Goal: Transaction & Acquisition: Purchase product/service

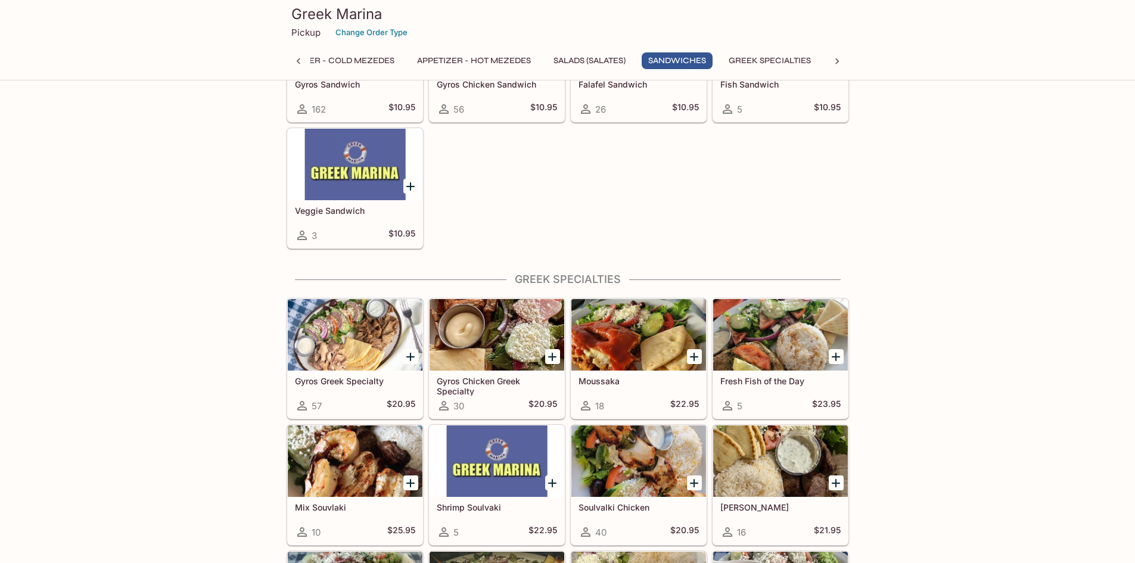
scroll to position [868, 0]
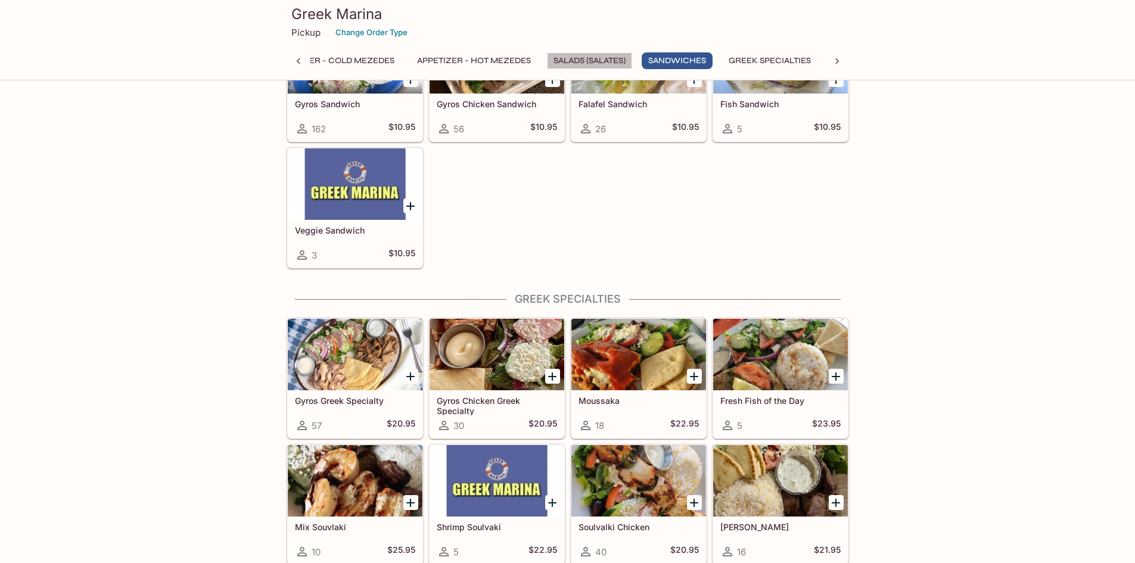
click at [593, 60] on button "Salads (Salates)" at bounding box center [589, 60] width 85 height 17
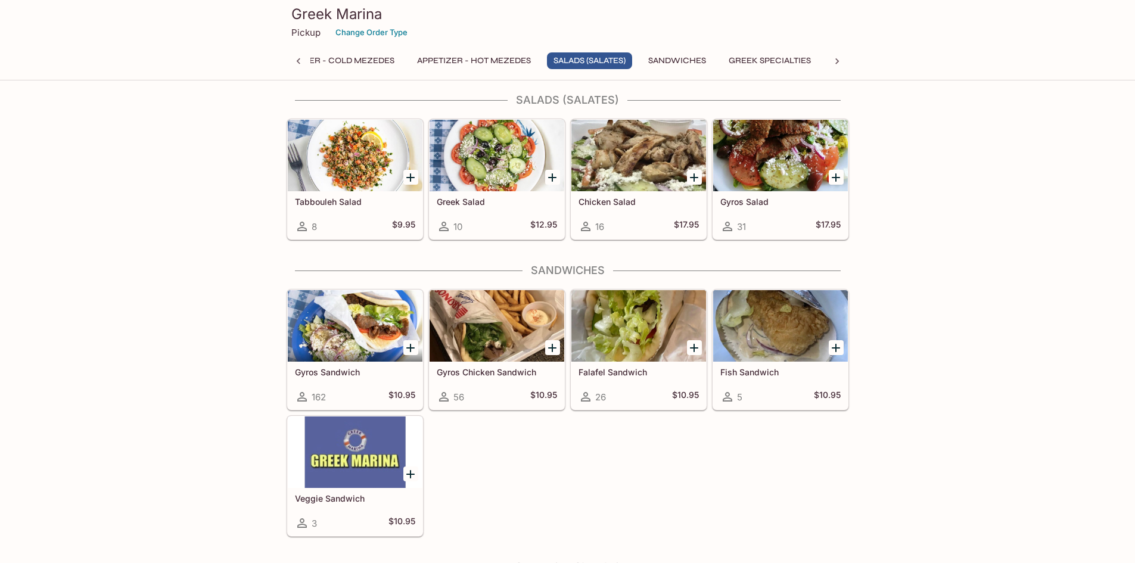
scroll to position [592, 0]
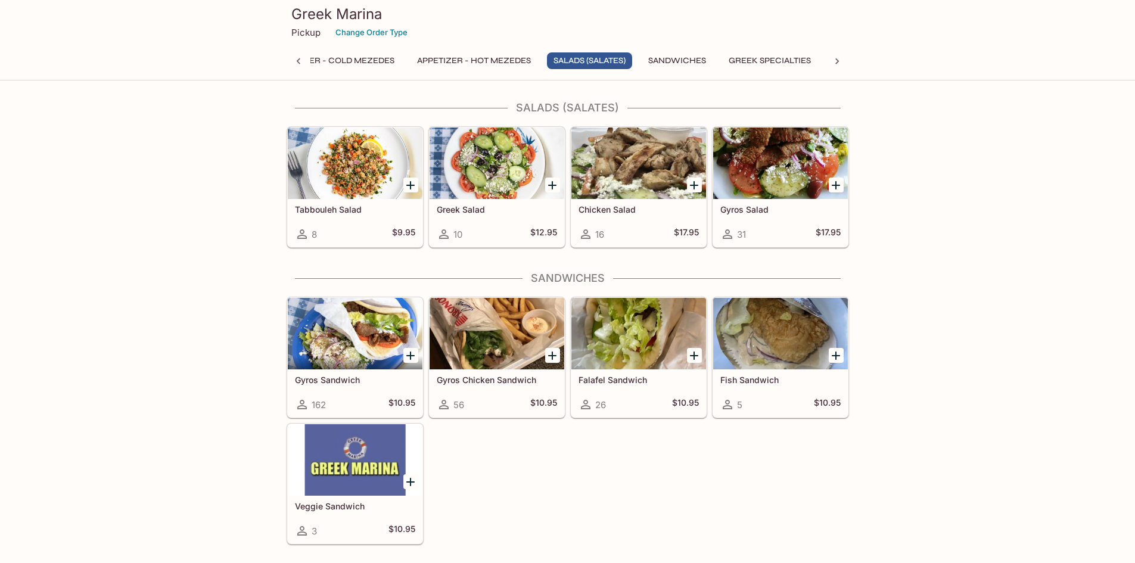
click at [720, 62] on div "Appetizer - Cold Mezedes Appetizer - Hot Mezedes Salads (Salates) Sandwiches Gr…" at bounding box center [520, 60] width 515 height 17
click at [750, 62] on button "Greek Specialties" at bounding box center [769, 60] width 95 height 17
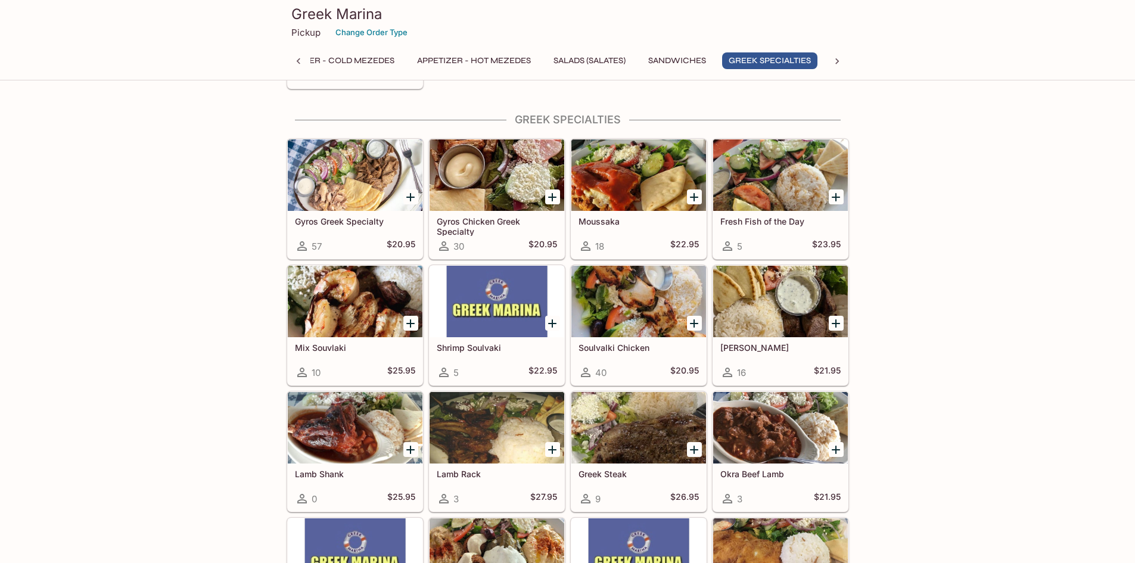
scroll to position [1059, 0]
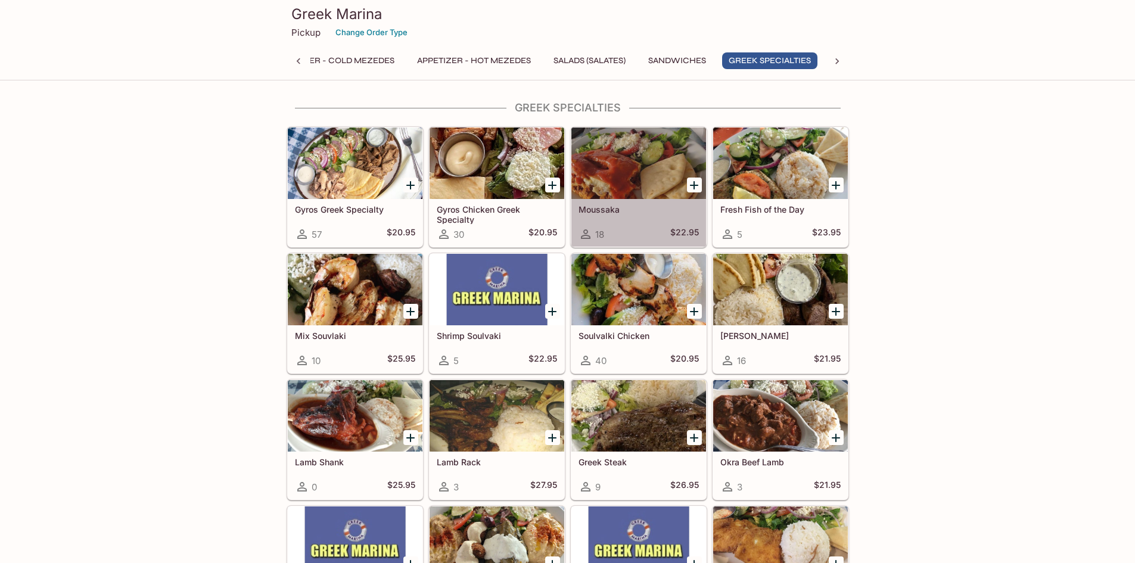
click at [613, 176] on div at bounding box center [638, 162] width 135 height 71
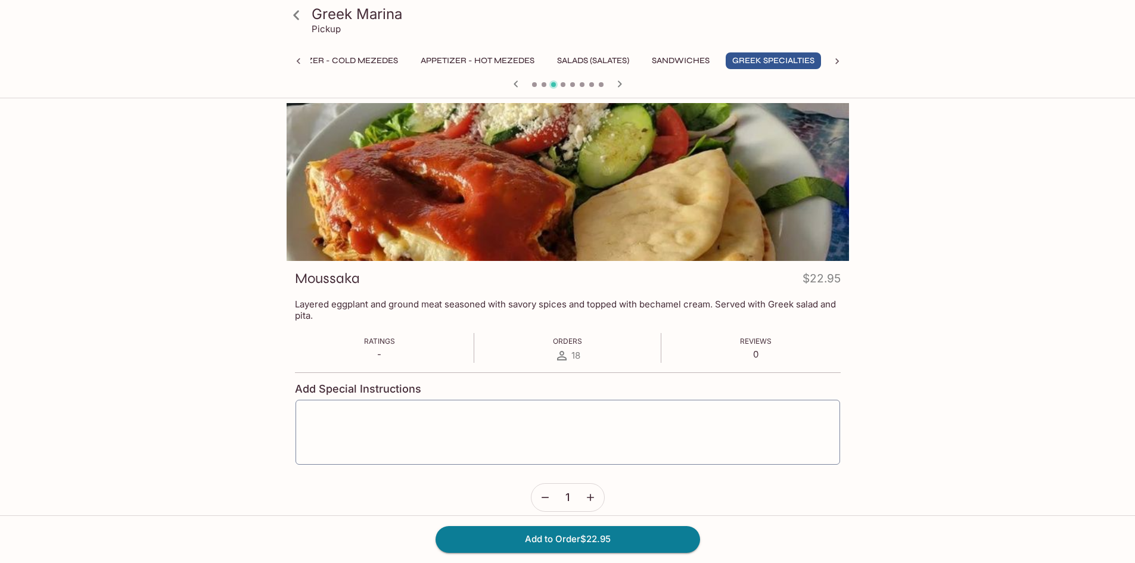
scroll to position [0, 47]
click at [838, 57] on icon at bounding box center [837, 61] width 12 height 12
click at [720, 55] on button "Side Orders" at bounding box center [727, 60] width 68 height 17
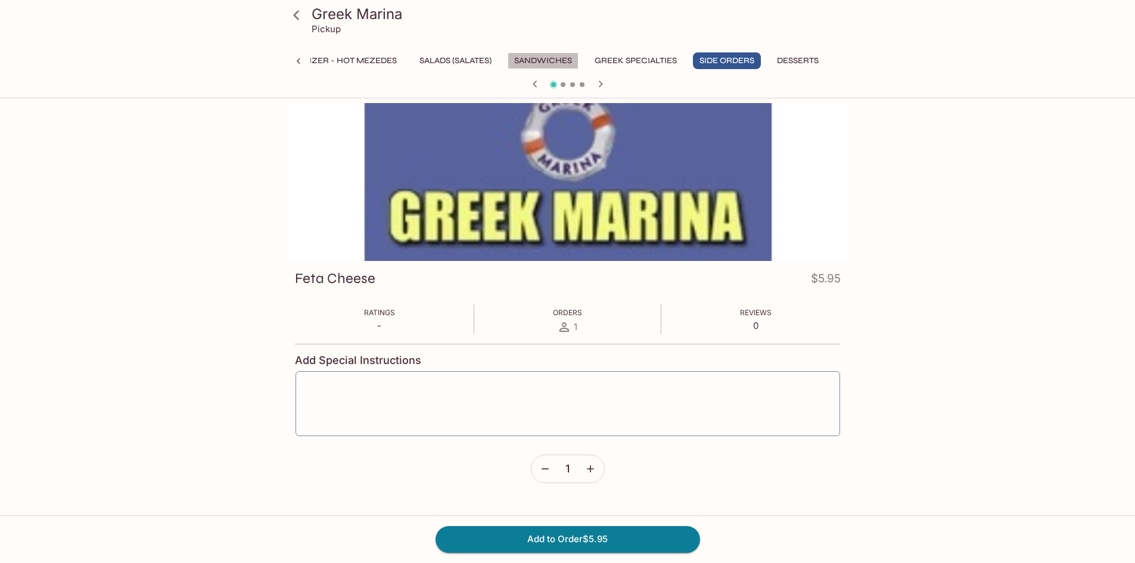
click at [533, 55] on button "Sandwiches" at bounding box center [543, 60] width 71 height 17
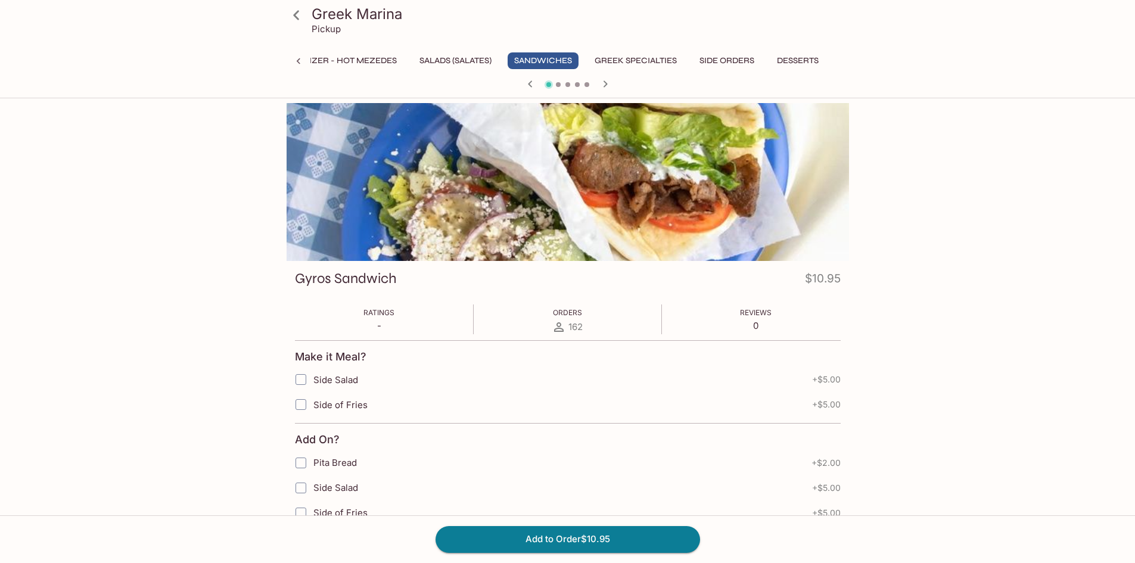
click at [441, 64] on button "Salads (Salates)" at bounding box center [455, 60] width 85 height 17
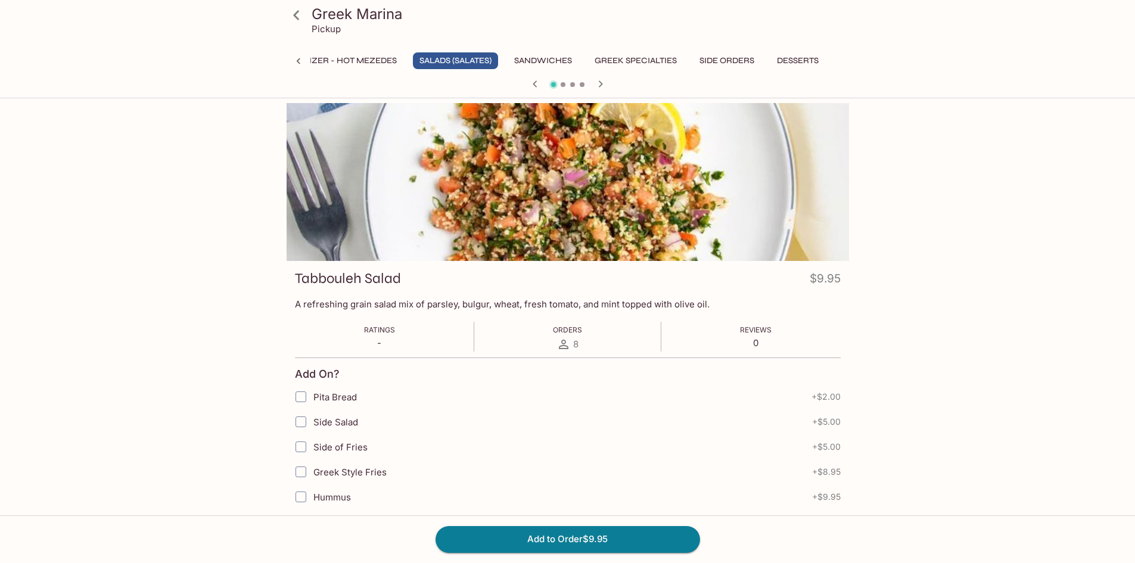
click at [358, 68] on button "Appetizer - Hot Mezedes" at bounding box center [339, 60] width 127 height 17
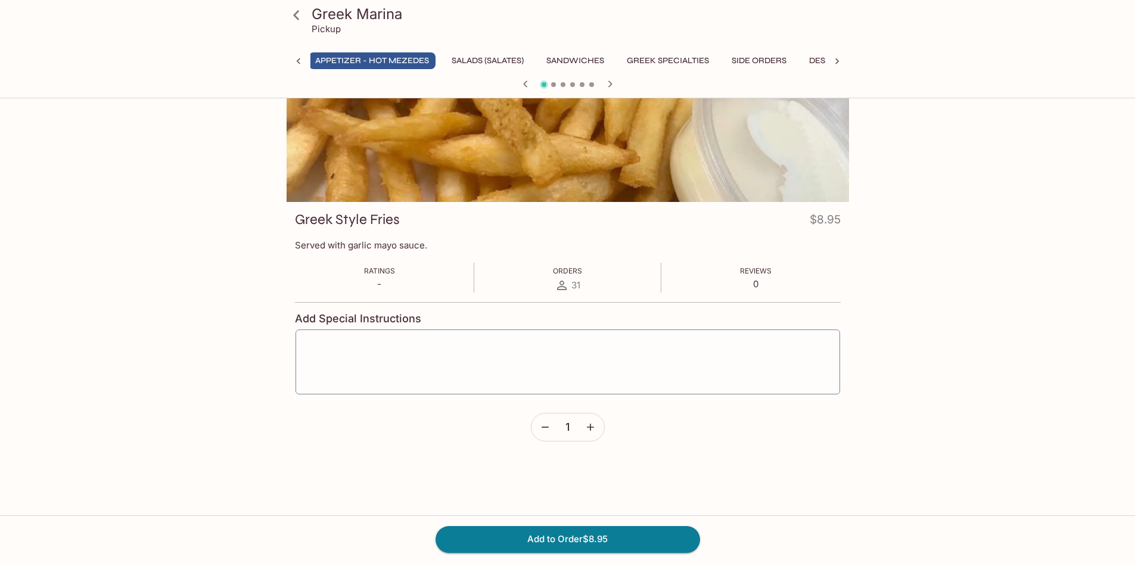
scroll to position [0, 0]
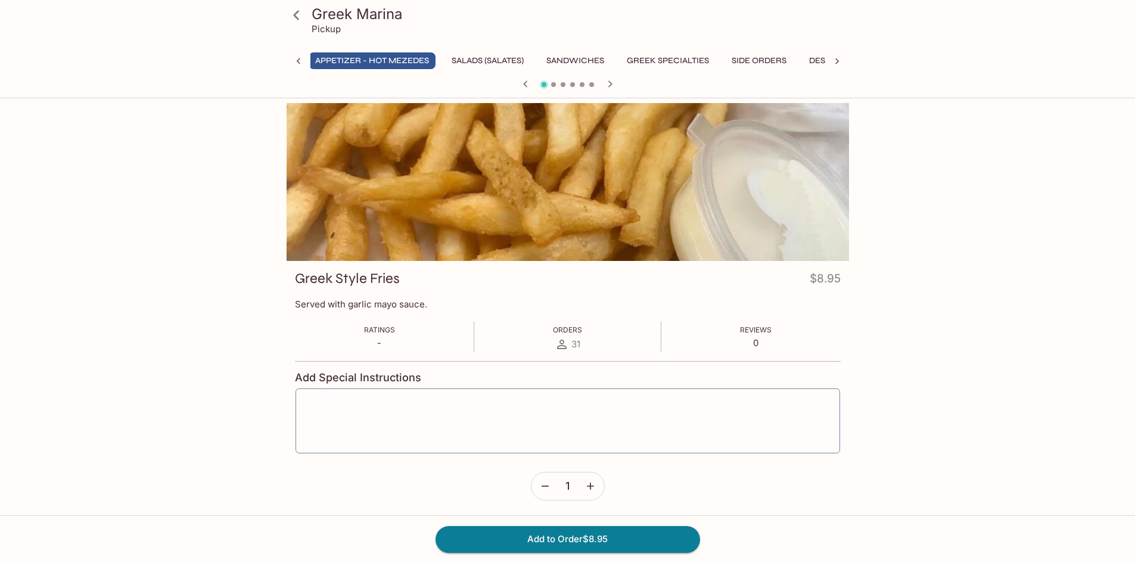
click at [504, 61] on button "Salads (Salates)" at bounding box center [487, 60] width 85 height 17
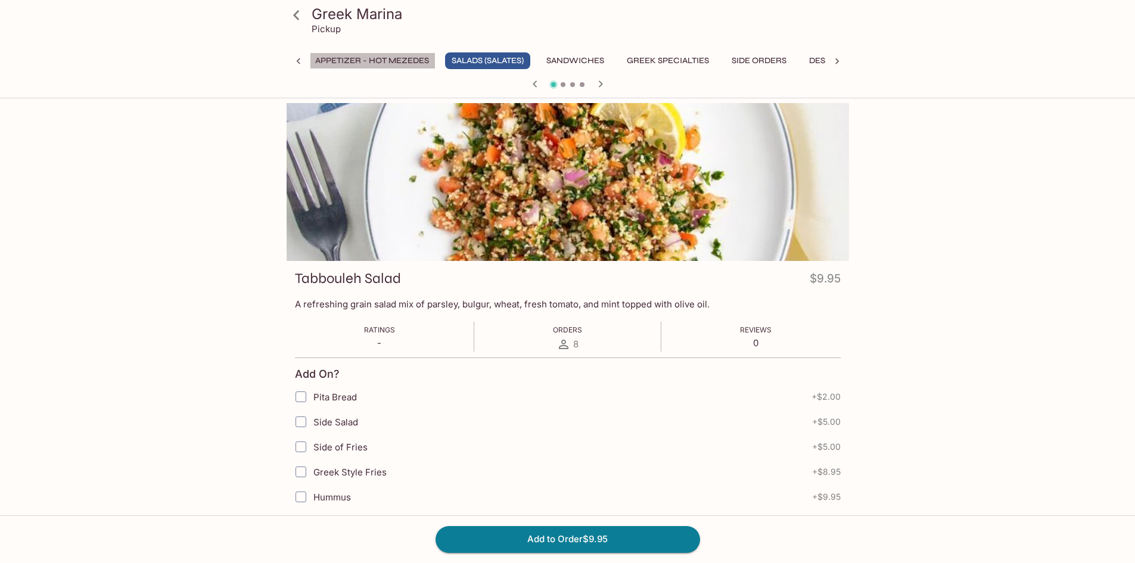
click at [413, 61] on button "Appetizer - Hot Mezedes" at bounding box center [372, 60] width 127 height 17
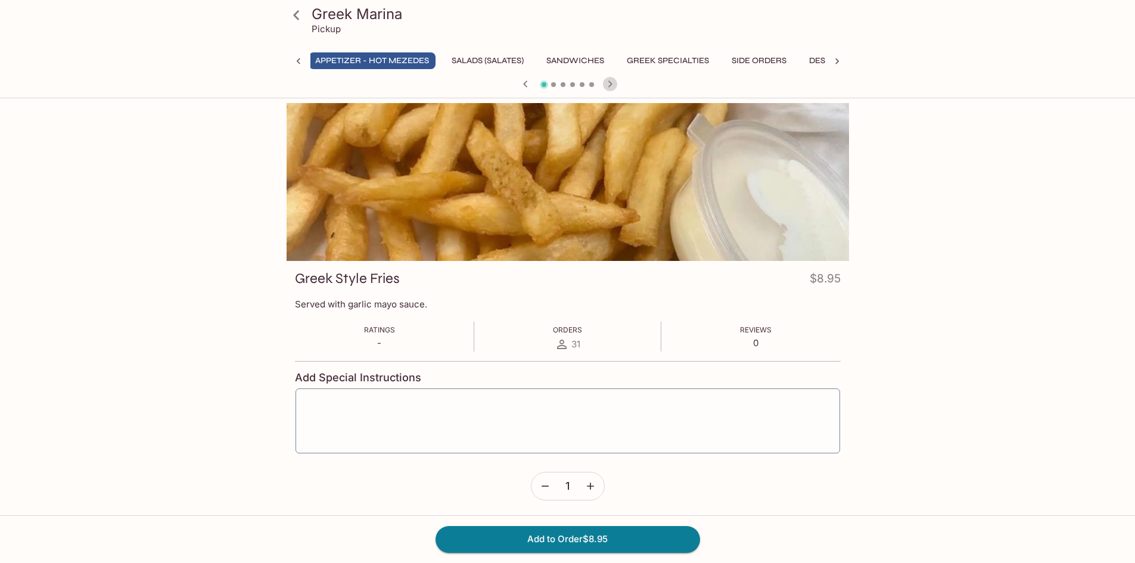
click at [613, 80] on icon "button" at bounding box center [610, 84] width 14 height 14
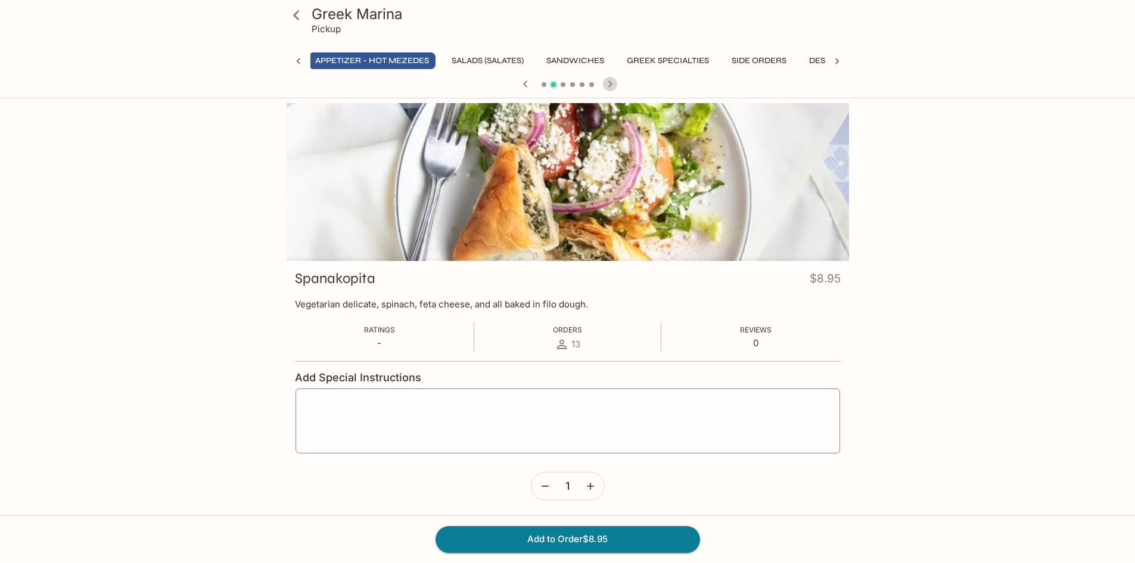
click at [613, 80] on icon "button" at bounding box center [610, 84] width 14 height 14
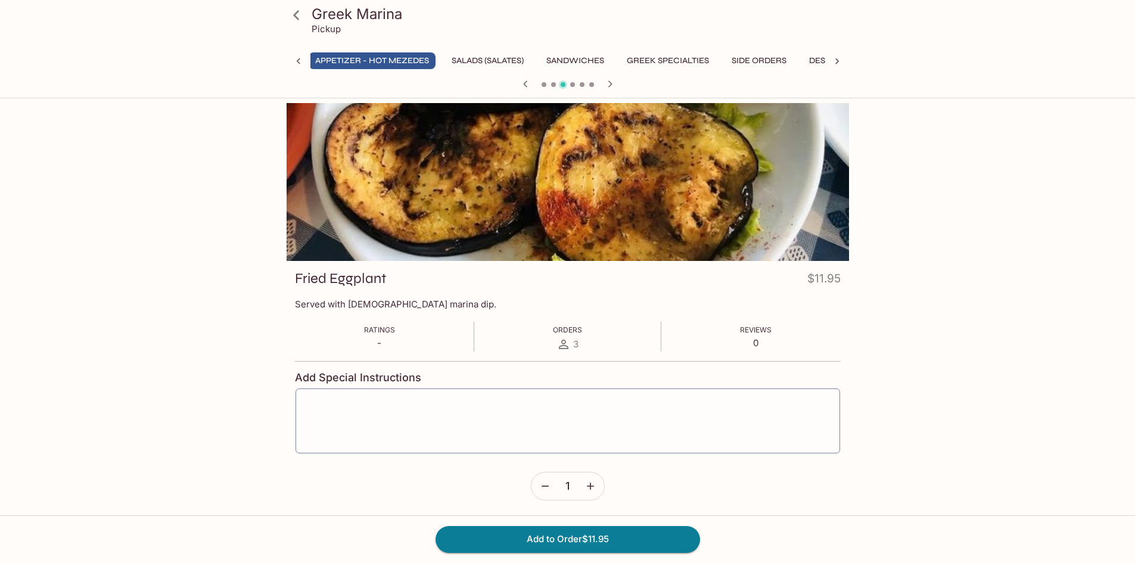
click at [612, 80] on icon "button" at bounding box center [610, 84] width 14 height 14
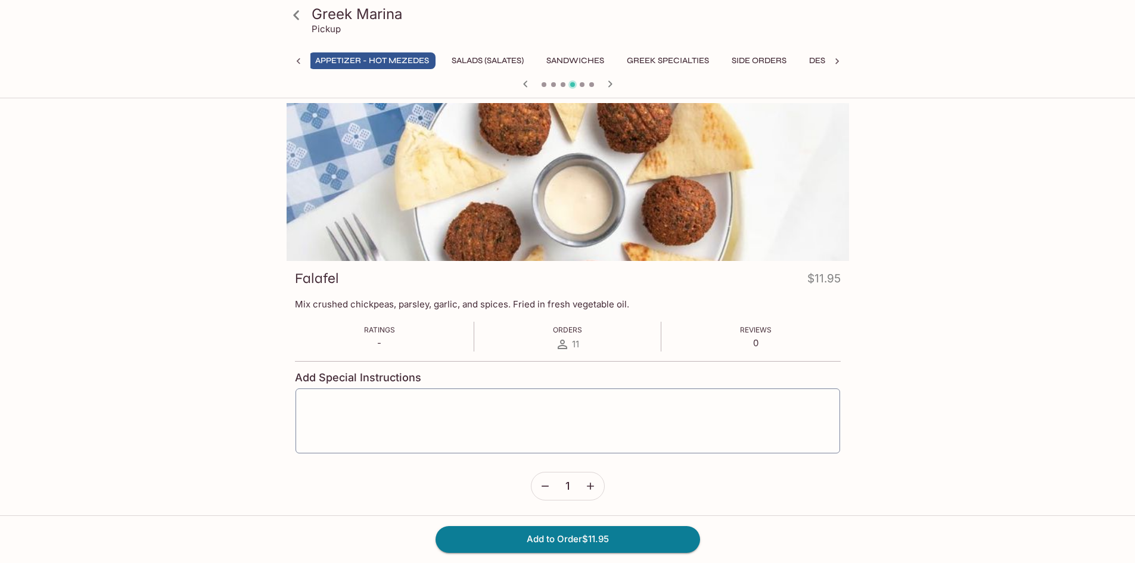
click at [612, 80] on icon "button" at bounding box center [610, 84] width 14 height 14
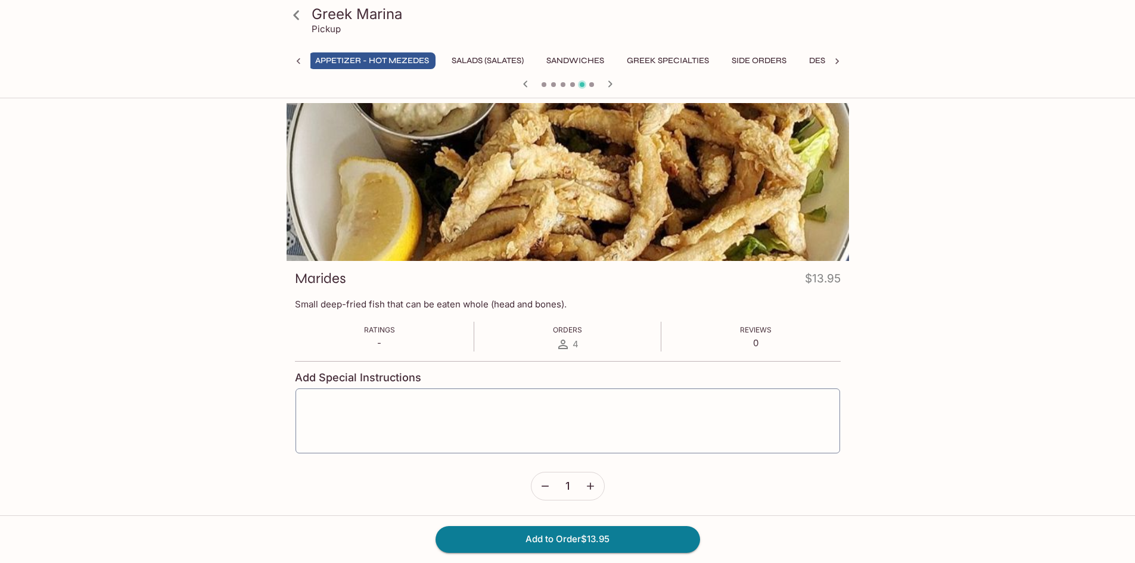
click at [612, 80] on icon "button" at bounding box center [610, 84] width 14 height 14
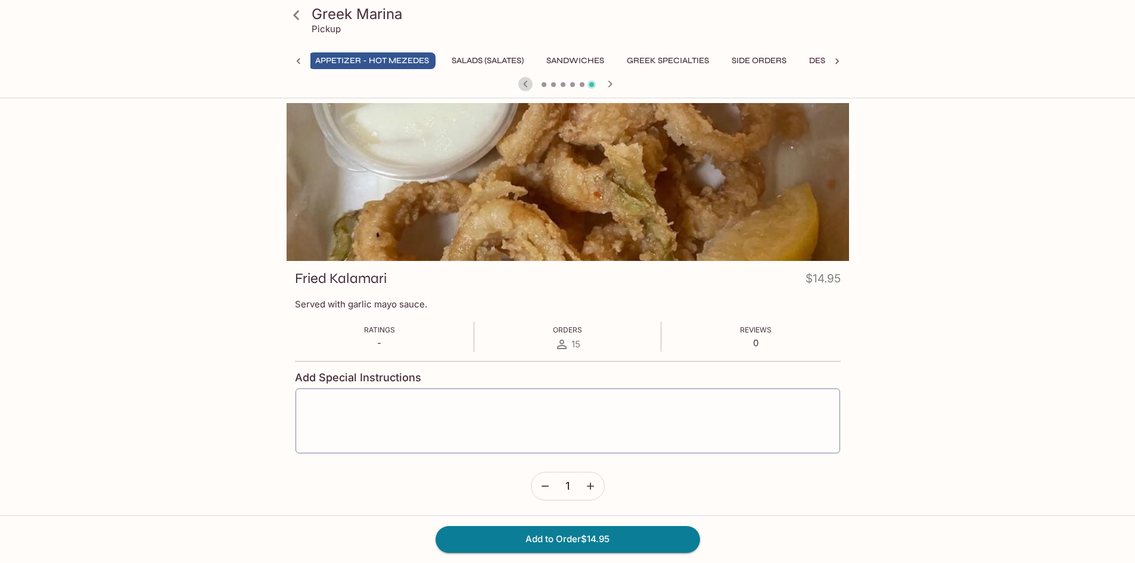
click at [528, 83] on icon "button" at bounding box center [525, 84] width 14 height 14
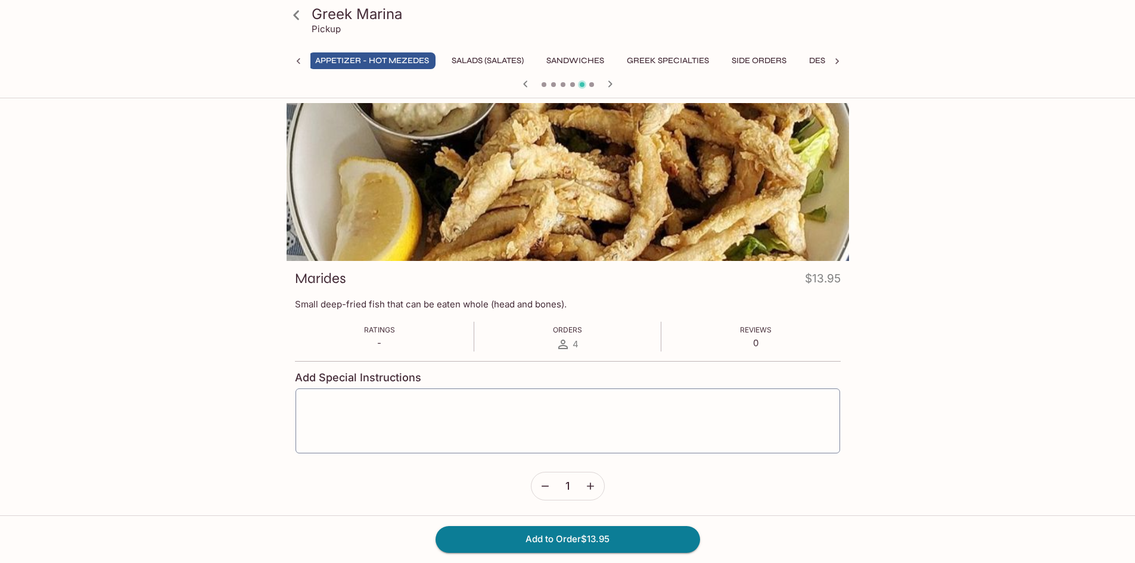
click at [503, 50] on div "Greek Marina Pickup Appetizer - Cold Mezedes Appetizer - Hot Mezedes Salads (Sa…" at bounding box center [568, 47] width 572 height 94
click at [504, 55] on button "Salads (Salates)" at bounding box center [487, 60] width 85 height 17
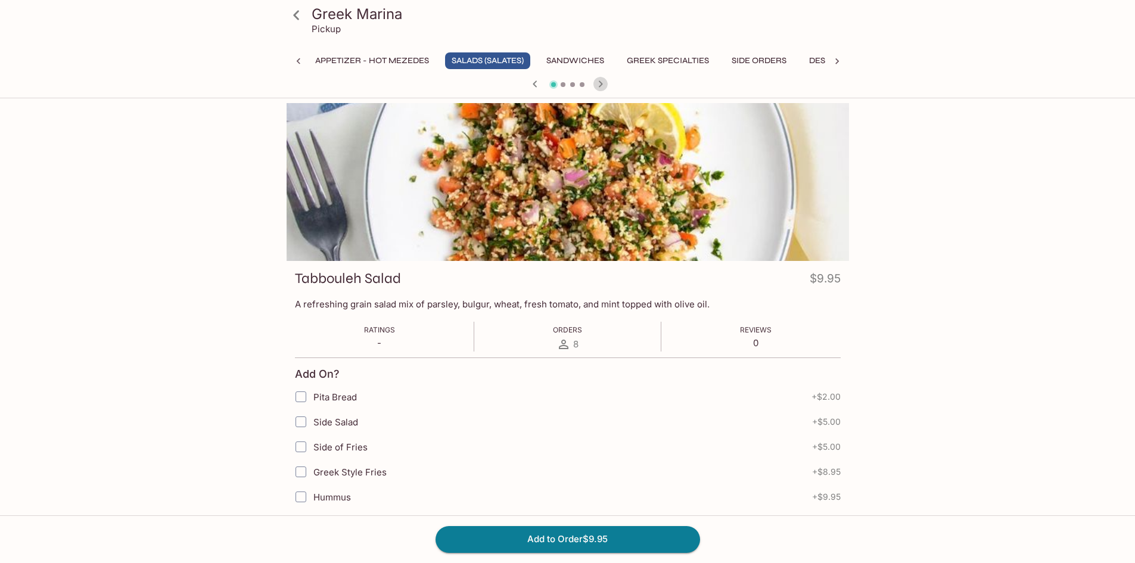
click at [605, 81] on icon "button" at bounding box center [600, 84] width 14 height 14
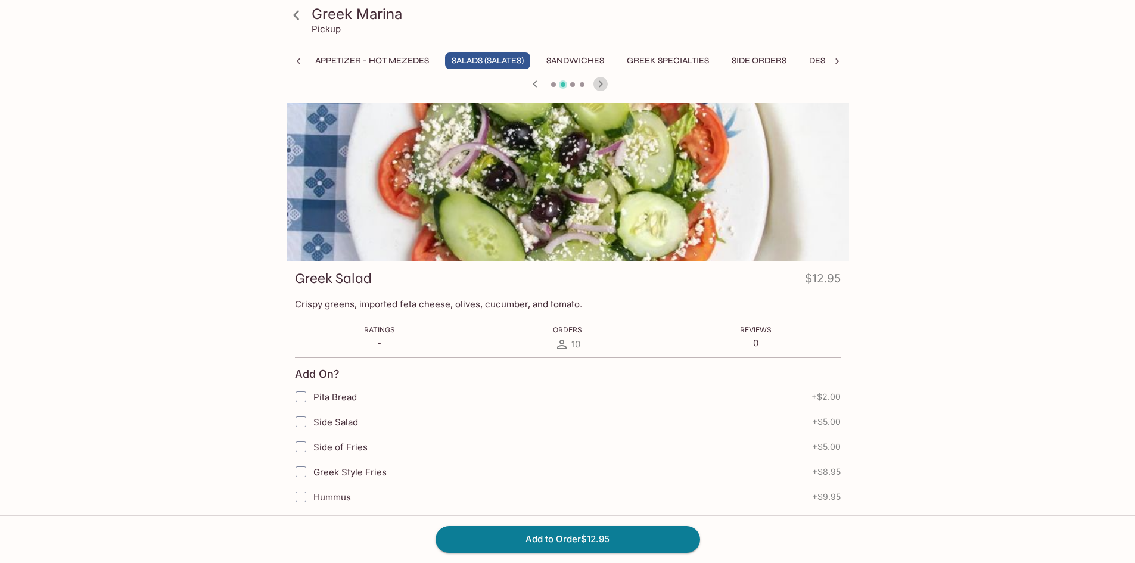
click at [605, 82] on icon "button" at bounding box center [600, 84] width 14 height 14
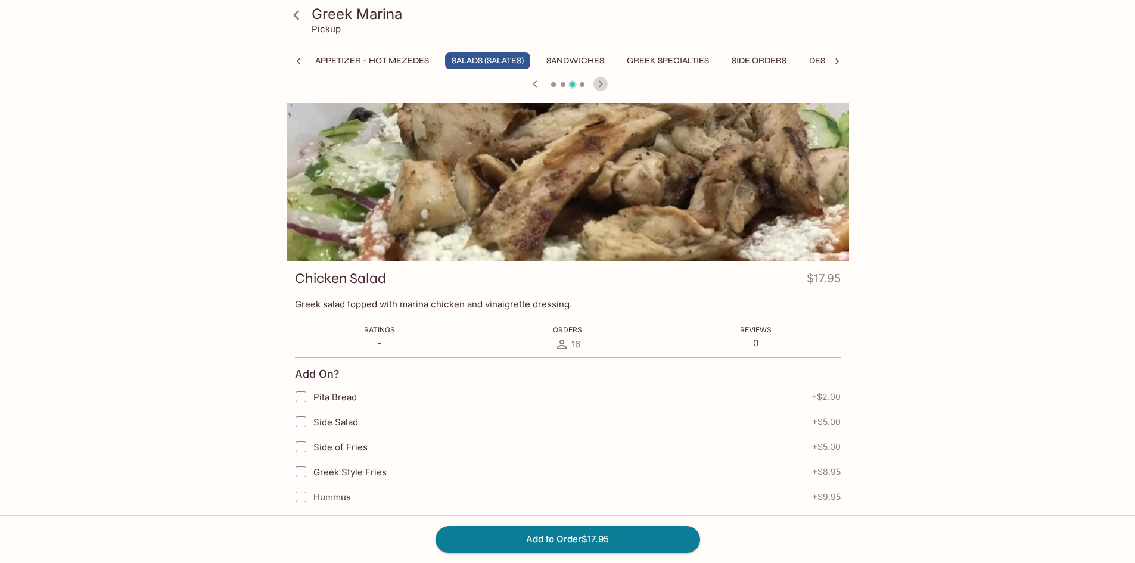
click at [605, 82] on icon "button" at bounding box center [600, 84] width 14 height 14
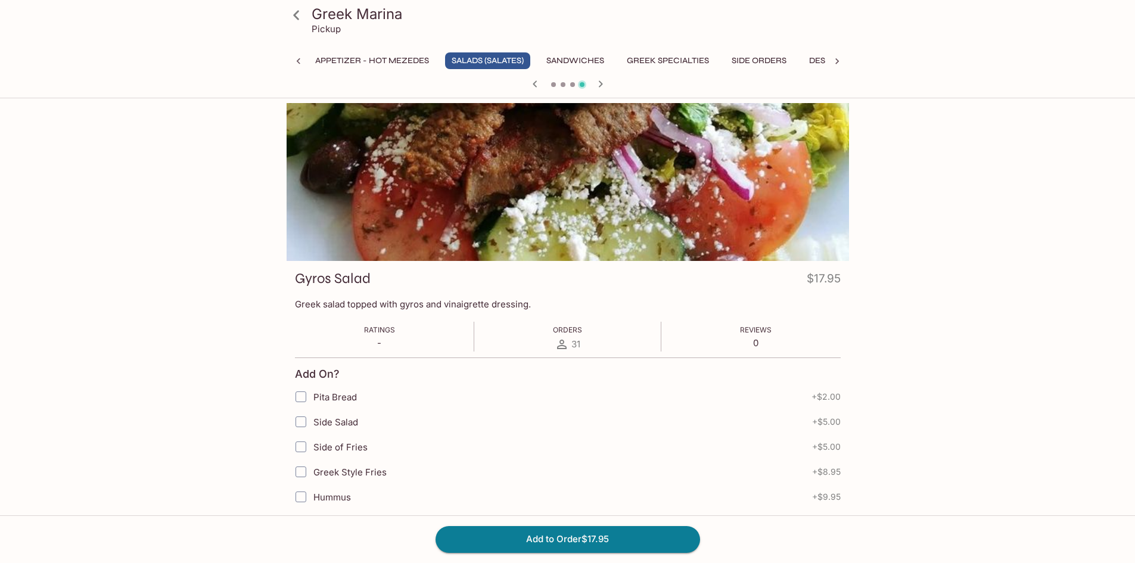
click at [525, 83] on div at bounding box center [568, 85] width 572 height 18
click at [529, 83] on icon "button" at bounding box center [535, 84] width 14 height 14
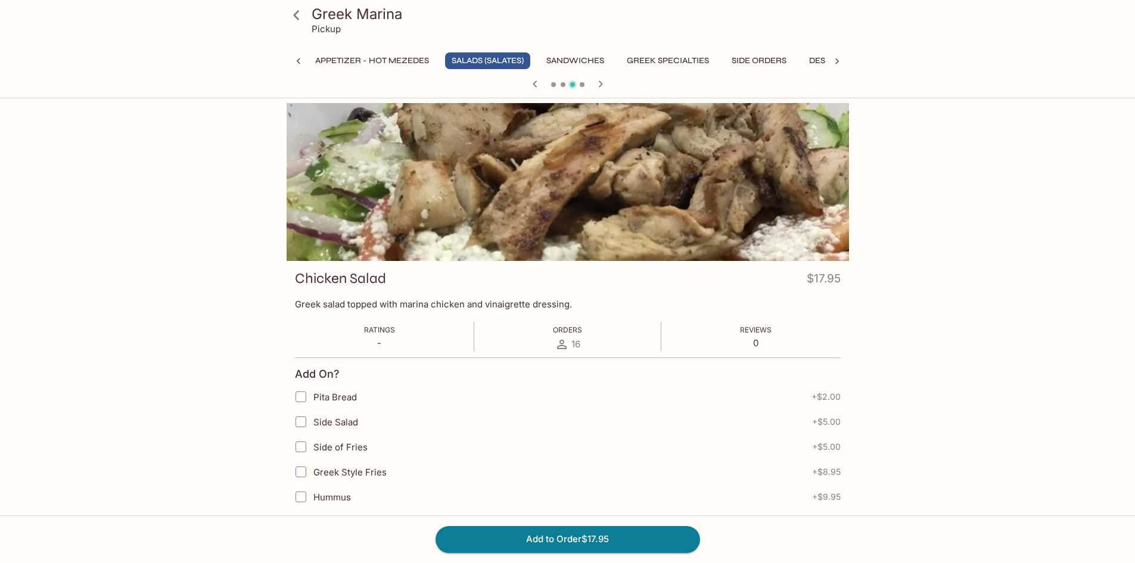
click at [539, 84] on icon "button" at bounding box center [535, 84] width 14 height 14
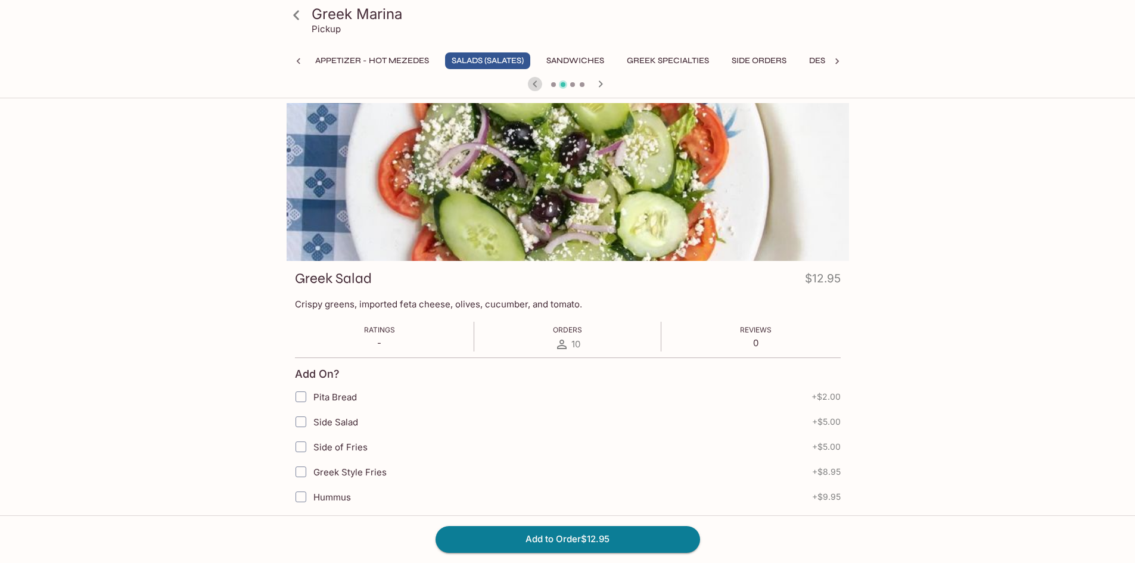
click at [540, 84] on icon "button" at bounding box center [535, 84] width 14 height 14
